Goal: Find specific page/section: Find specific page/section

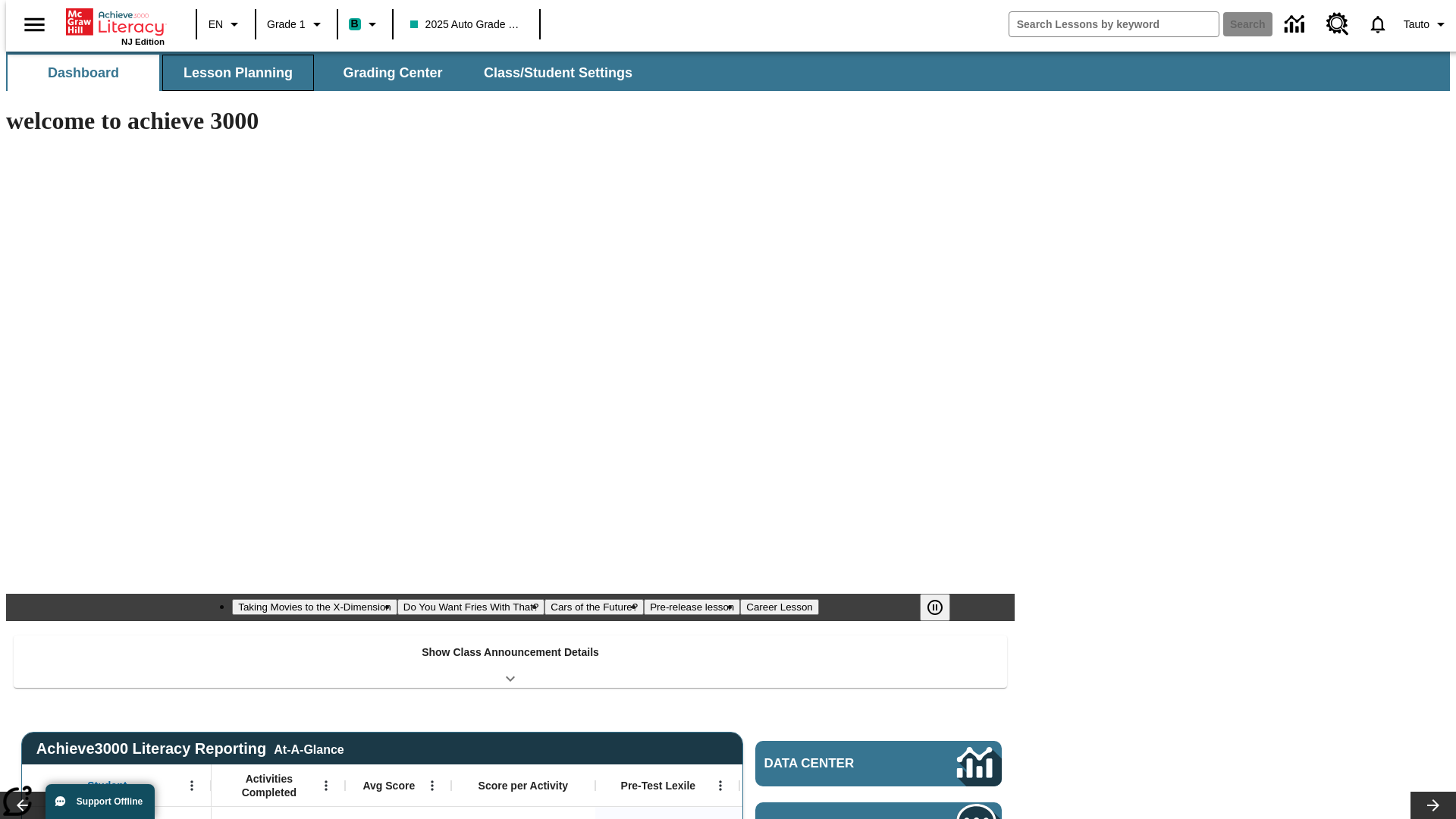
click at [232, 73] on button "Lesson Planning" at bounding box center [238, 72] width 152 height 36
